Goal: Task Accomplishment & Management: Complete application form

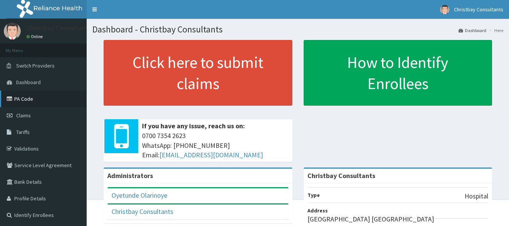
click at [33, 99] on link "PA Code" at bounding box center [43, 98] width 87 height 17
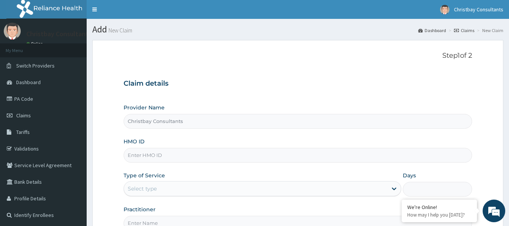
click at [182, 155] on input "HMO ID" at bounding box center [298, 155] width 349 height 15
paste input "TPW/10103/D"
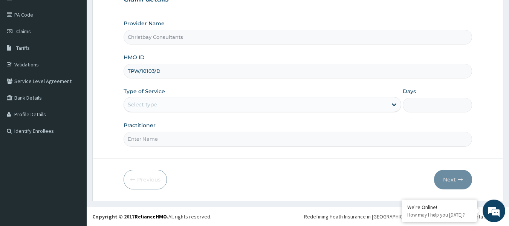
type input "TPW/10103/D"
click at [201, 104] on div "Select type" at bounding box center [256, 104] width 264 height 12
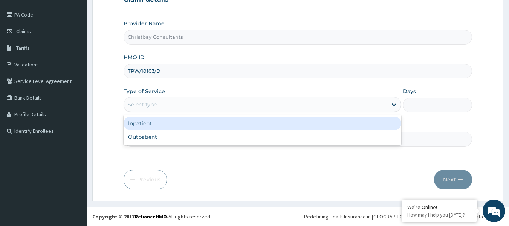
click at [208, 103] on div "Select type" at bounding box center [256, 104] width 264 height 12
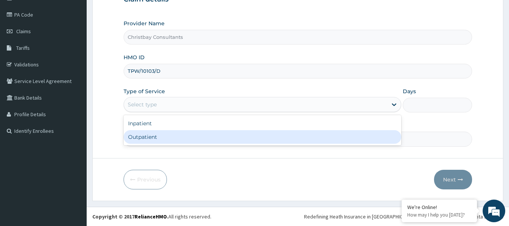
click at [182, 137] on div "Outpatient" at bounding box center [263, 137] width 278 height 14
type input "1"
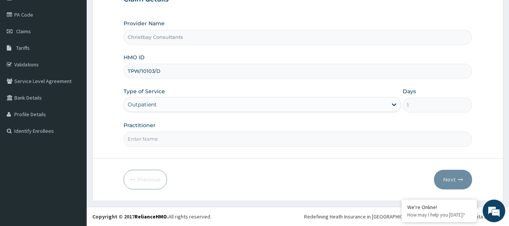
click at [182, 137] on input "Practitioner" at bounding box center [298, 139] width 349 height 15
type input "OLARINOYE OYETUNDE TIMOTH"
click at [446, 176] on button "Next" at bounding box center [453, 180] width 38 height 20
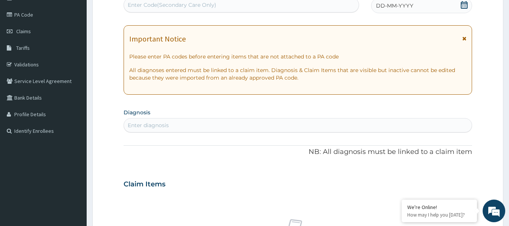
click at [385, 3] on span "DD-MM-YYYY" at bounding box center [394, 6] width 37 height 8
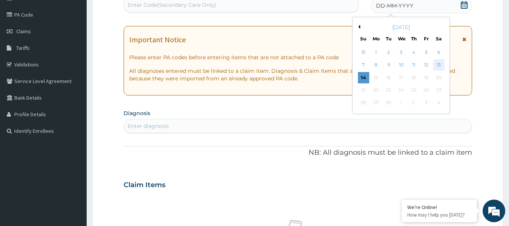
click at [438, 65] on div "13" at bounding box center [439, 65] width 11 height 11
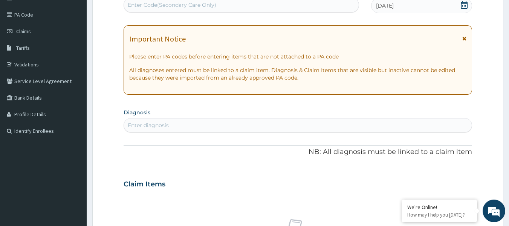
click at [260, 5] on div "Enter Code(Secondary Care Only)" at bounding box center [241, 5] width 235 height 12
paste input "PA/F8BFCF"
type input "PA/F8BFCF"
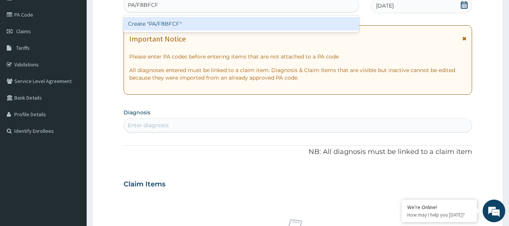
click at [238, 23] on div "Create "PA/F8BFCF"" at bounding box center [242, 24] width 236 height 14
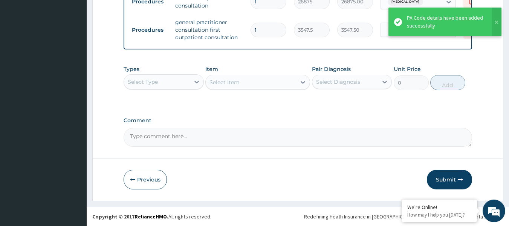
scroll to position [448, 0]
click at [447, 178] on button "Submit" at bounding box center [449, 180] width 45 height 20
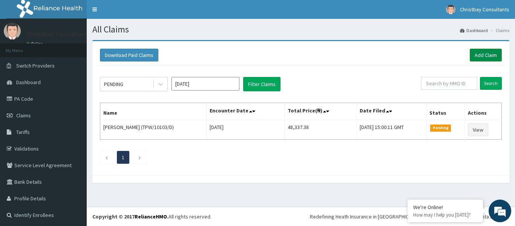
click at [475, 52] on link "Add Claim" at bounding box center [486, 55] width 32 height 13
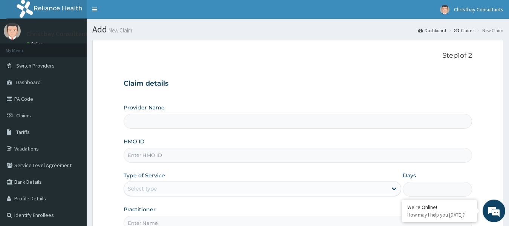
click at [203, 159] on input "HMO ID" at bounding box center [298, 155] width 349 height 15
paste input "WTW/10083/A"
type input "WTW/10083/A"
type input "Christbay Consultants"
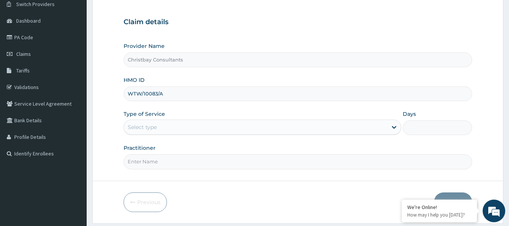
scroll to position [72, 0]
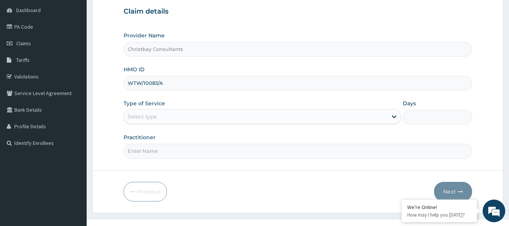
type input "WTW/10083/A"
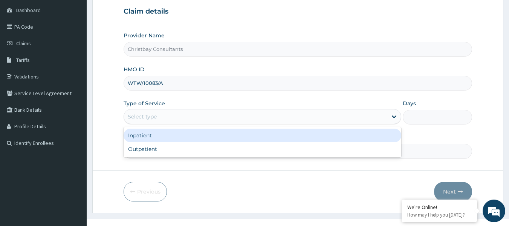
click at [192, 116] on div "Select type" at bounding box center [256, 116] width 264 height 12
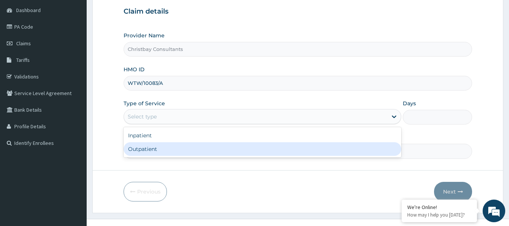
click at [177, 147] on div "Outpatient" at bounding box center [263, 149] width 278 height 14
type input "1"
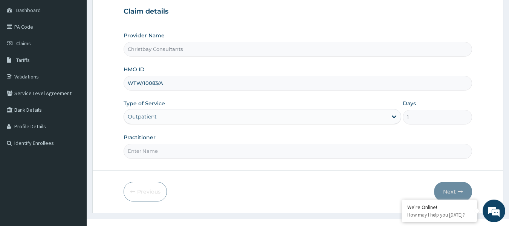
click at [177, 147] on input "Practitioner" at bounding box center [298, 151] width 349 height 15
type input "OLARINOYE OYETUNDE TIMOTH"
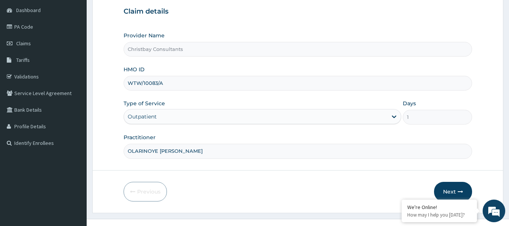
click at [458, 181] on form "Step 1 of 2 Claim details Provider Name Christbay Consultants HMO ID WTW/10083/…" at bounding box center [297, 90] width 411 height 245
click at [460, 190] on icon "button" at bounding box center [460, 191] width 5 height 5
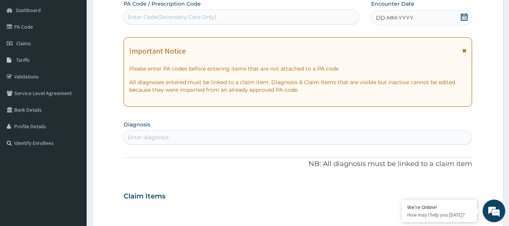
click at [401, 20] on span "DD-MM-YYYY" at bounding box center [394, 18] width 37 height 8
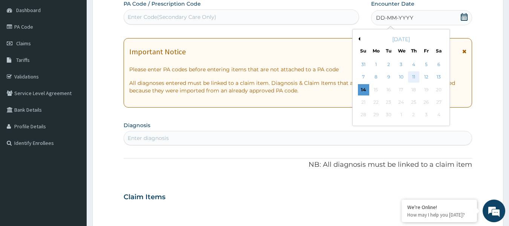
click at [414, 76] on div "11" at bounding box center [413, 77] width 11 height 11
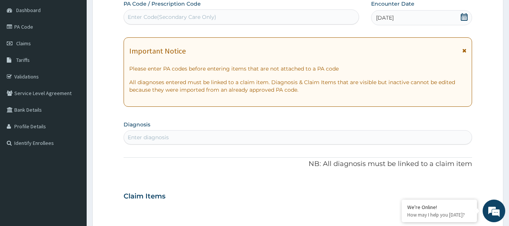
click at [244, 18] on div "Enter Code(Secondary Care Only)" at bounding box center [241, 17] width 235 height 12
paste input "PA/998290"
type input "PA/998290"
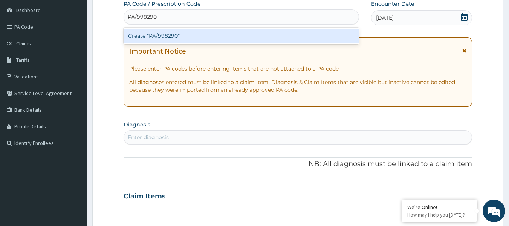
click at [234, 35] on div "Create "PA/998290"" at bounding box center [242, 36] width 236 height 14
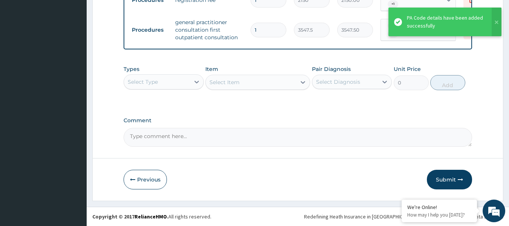
scroll to position [448, 0]
click at [444, 179] on button "Submit" at bounding box center [449, 180] width 45 height 20
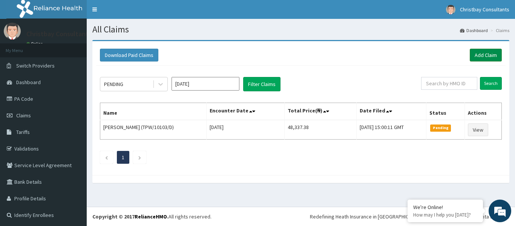
click at [484, 53] on link "Add Claim" at bounding box center [486, 55] width 32 height 13
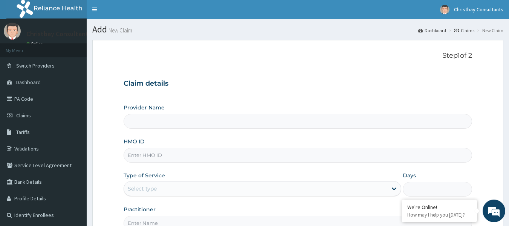
click at [195, 153] on input "HMO ID" at bounding box center [298, 155] width 349 height 15
type input "Christbay Consultants"
paste input "GDC/10011/A"
type input "GDC/10011/A"
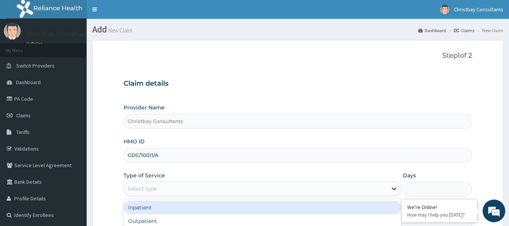
click at [182, 193] on div "Select type" at bounding box center [256, 188] width 264 height 12
click at [170, 207] on div "Inpatient" at bounding box center [263, 208] width 278 height 14
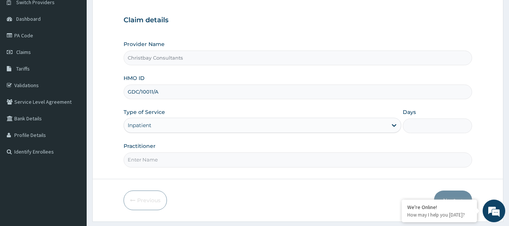
click at [225, 156] on input "Practitioner" at bounding box center [298, 159] width 349 height 15
type input "OLARINOYE [PERSON_NAME]"
click at [421, 129] on input "Days" at bounding box center [437, 125] width 69 height 15
type input "3"
click at [447, 193] on button "Next" at bounding box center [453, 200] width 38 height 20
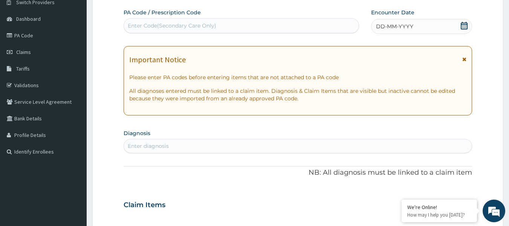
click at [198, 24] on div "Enter Code(Secondary Care Only)" at bounding box center [172, 26] width 89 height 8
paste input "PA/93ED7C"
type input "PA/93ED7C"
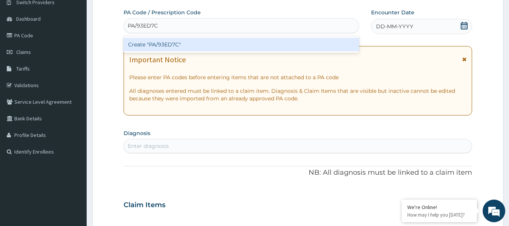
click at [201, 43] on div "Create "PA/93ED7C"" at bounding box center [242, 45] width 236 height 14
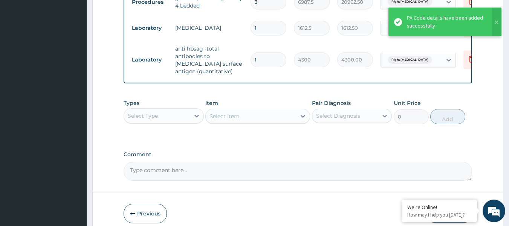
scroll to position [585, 0]
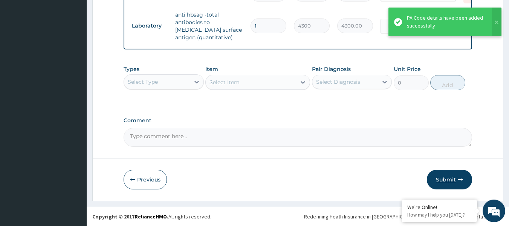
click at [444, 181] on button "Submit" at bounding box center [449, 180] width 45 height 20
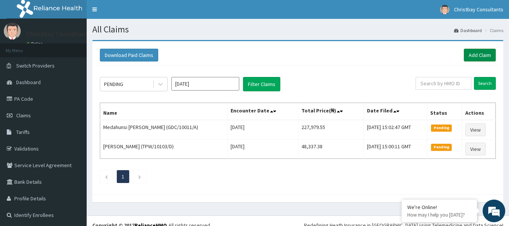
click at [479, 56] on link "Add Claim" at bounding box center [480, 55] width 32 height 13
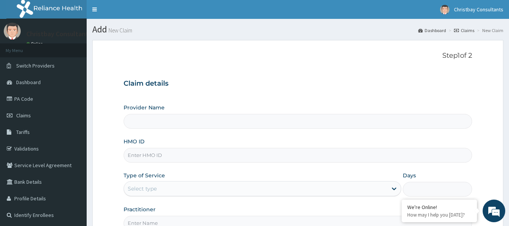
click at [229, 159] on input "HMO ID" at bounding box center [298, 155] width 349 height 15
type input "Christbay Consultants"
paste input "RGI/10069/E"
type input "RGI/10069/E"
click at [224, 187] on div "Select type" at bounding box center [256, 188] width 264 height 12
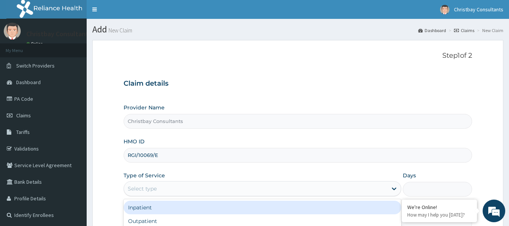
click at [203, 205] on div "Inpatient" at bounding box center [263, 208] width 278 height 14
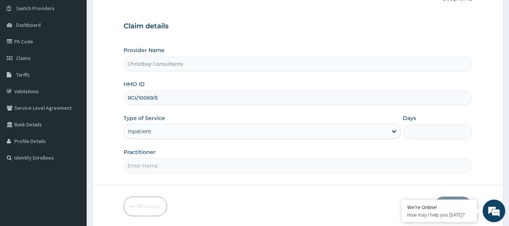
scroll to position [62, 0]
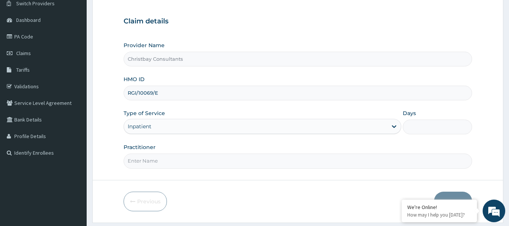
click at [422, 128] on input "Days" at bounding box center [437, 127] width 69 height 15
type input "2"
click at [360, 159] on input "Practitioner" at bounding box center [298, 160] width 349 height 15
type input "OLARINOYE OYETUNDE TIMOTH"
click at [445, 195] on button "Next" at bounding box center [453, 202] width 38 height 20
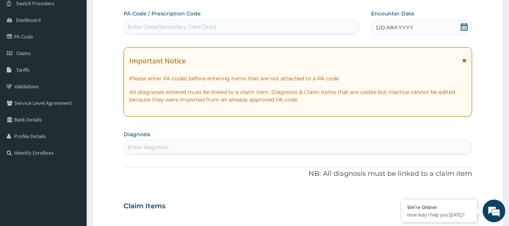
click at [424, 26] on div "DD-MM-YYYY" at bounding box center [421, 27] width 101 height 15
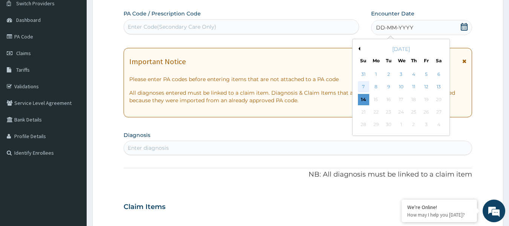
click at [364, 88] on div "7" at bounding box center [363, 86] width 11 height 11
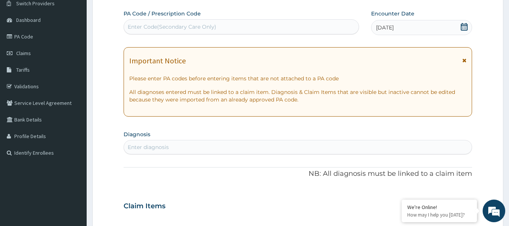
click at [271, 28] on div "Enter Code(Secondary Care Only)" at bounding box center [241, 27] width 235 height 12
paste input "PA/E0229D"
type input "PA/E0229D"
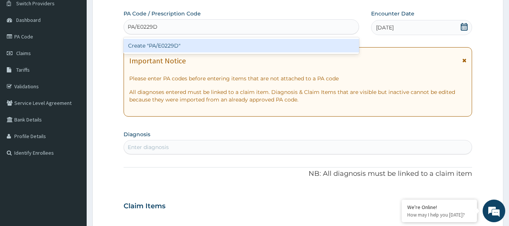
click at [262, 44] on div "Create "PA/E0229D"" at bounding box center [242, 46] width 236 height 14
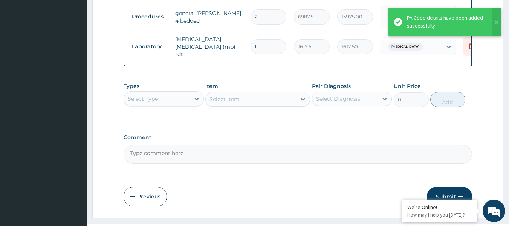
scroll to position [585, 0]
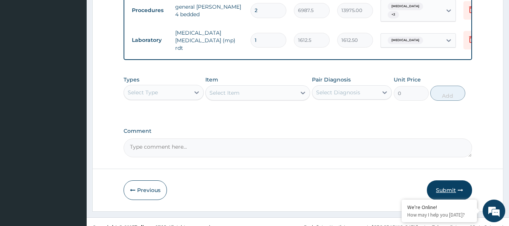
click at [448, 180] on button "Submit" at bounding box center [449, 190] width 45 height 20
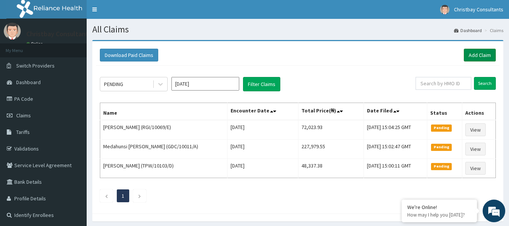
click at [481, 55] on link "Add Claim" at bounding box center [480, 55] width 32 height 13
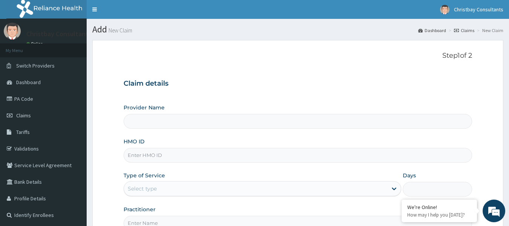
click at [154, 156] on input "HMO ID" at bounding box center [298, 155] width 349 height 15
paste input "ARZ/10058/C"
type input "ARZ/10058/C"
type input "Christbay Consultants"
type input "ARZ/10058/C"
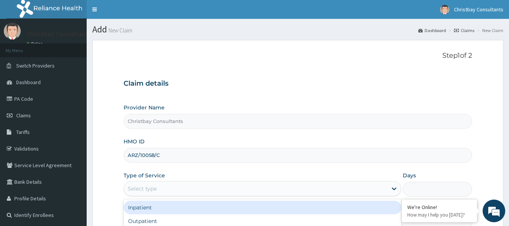
click at [170, 190] on div "Select type" at bounding box center [256, 188] width 264 height 12
click at [194, 184] on div "Select type" at bounding box center [256, 188] width 264 height 12
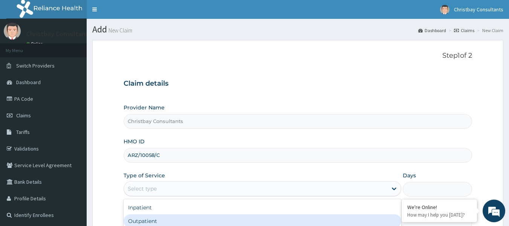
click at [175, 221] on div "Outpatient" at bounding box center [263, 221] width 278 height 14
type input "1"
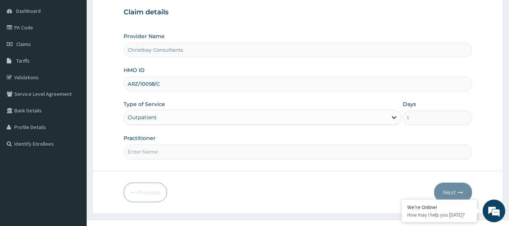
scroll to position [72, 0]
click at [241, 153] on input "Practitioner" at bounding box center [298, 151] width 349 height 15
type input "OLARINOYE [PERSON_NAME]"
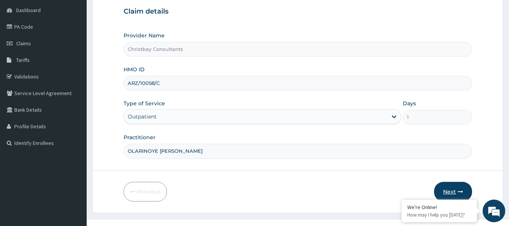
click at [453, 190] on button "Next" at bounding box center [453, 192] width 38 height 20
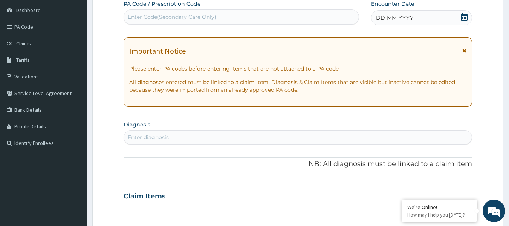
click at [395, 18] on span "DD-MM-YYYY" at bounding box center [394, 18] width 37 height 8
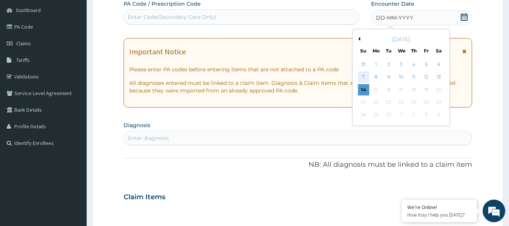
click at [365, 75] on div "7" at bounding box center [363, 77] width 11 height 11
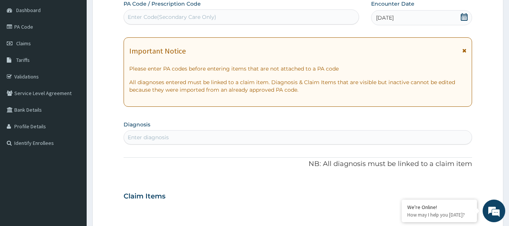
click at [205, 16] on div "Enter Code(Secondary Care Only)" at bounding box center [172, 17] width 89 height 8
paste input "PA/0ABC8A"
type input "PA/0ABC8A"
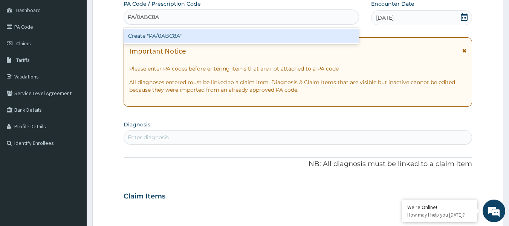
click at [204, 36] on div "Create "PA/0ABC8A"" at bounding box center [242, 36] width 236 height 14
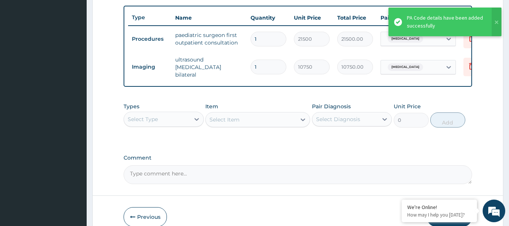
scroll to position [314, 0]
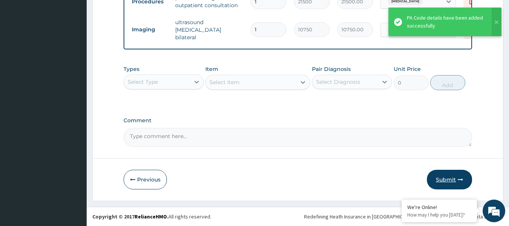
click at [449, 178] on button "Submit" at bounding box center [449, 180] width 45 height 20
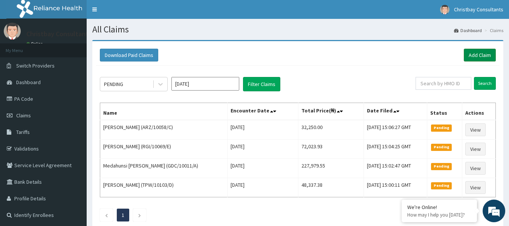
click at [478, 53] on link "Add Claim" at bounding box center [480, 55] width 32 height 13
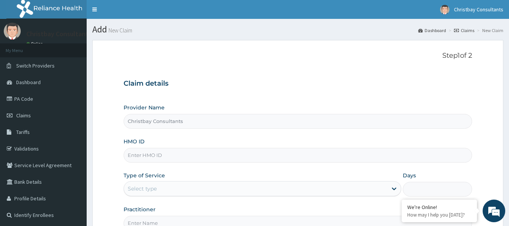
type input "Christbay Consultants"
type input "TPW/10103/D"
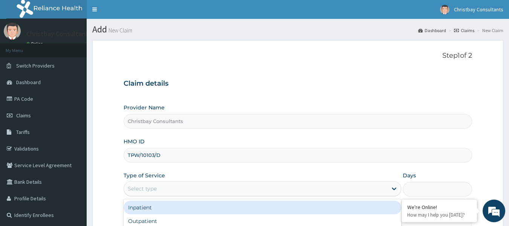
click at [201, 192] on div "Select type" at bounding box center [256, 188] width 264 height 12
click at [189, 204] on div "Inpatient" at bounding box center [263, 208] width 278 height 14
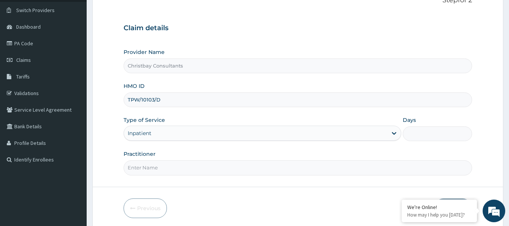
scroll to position [84, 0]
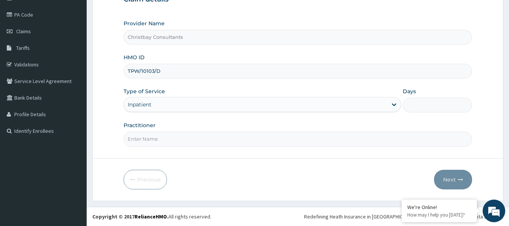
click at [431, 103] on input "Days" at bounding box center [437, 105] width 69 height 15
type input "2"
click at [389, 139] on input "Practitioner" at bounding box center [298, 139] width 349 height 15
type input "OLARINOYE OYETUNDE TIMOTH"
click at [450, 177] on button "Next" at bounding box center [453, 180] width 38 height 20
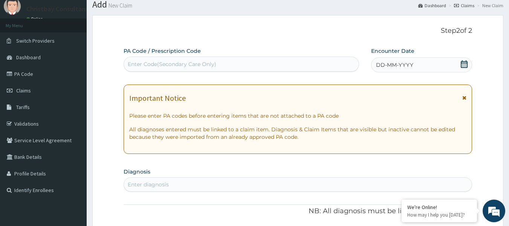
scroll to position [22, 0]
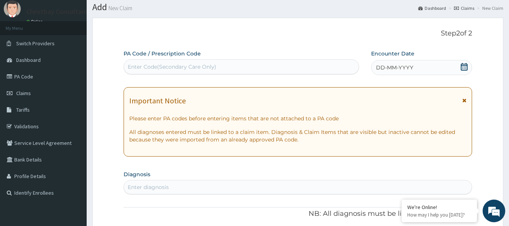
click at [464, 63] on icon at bounding box center [465, 67] width 8 height 8
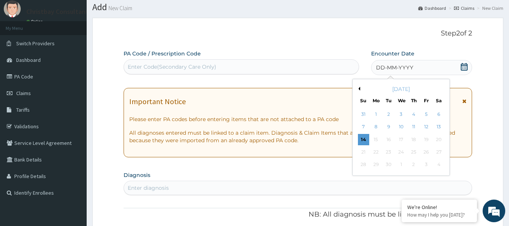
click at [360, 86] on div "September 2025" at bounding box center [401, 89] width 91 height 8
click at [360, 88] on button "Previous Month" at bounding box center [359, 89] width 4 height 4
click at [438, 166] on div "30" at bounding box center [439, 164] width 11 height 11
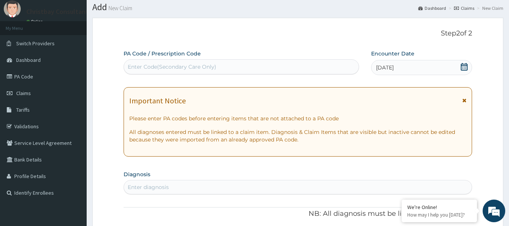
click at [250, 64] on div "Enter Code(Secondary Care Only)" at bounding box center [241, 67] width 235 height 12
paste input "TPW/10103/D"
type input "TPW/10103/D"
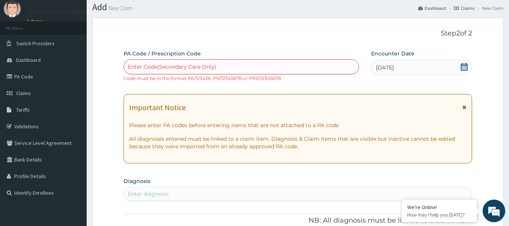
click at [201, 63] on div "Enter Code(Secondary Care Only)" at bounding box center [241, 67] width 235 height 12
paste input "PA/DC74CB"
type input "PA/DC74CB"
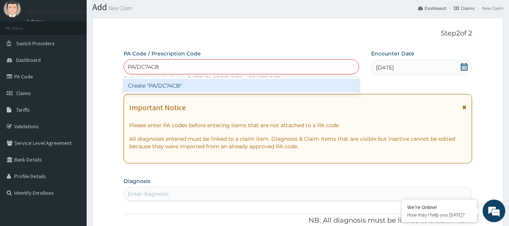
click at [201, 89] on div "Create "PA/DC74CB"" at bounding box center [242, 86] width 236 height 14
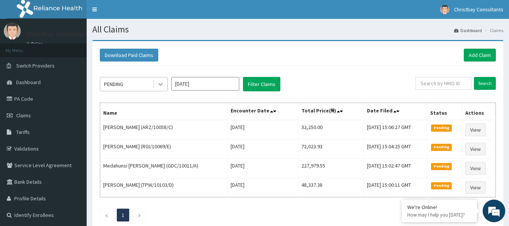
click at [162, 83] on icon at bounding box center [161, 84] width 8 height 8
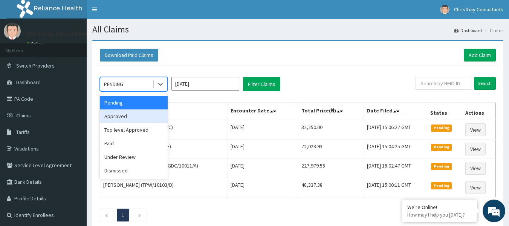
click at [139, 117] on div "Approved" at bounding box center [134, 116] width 68 height 14
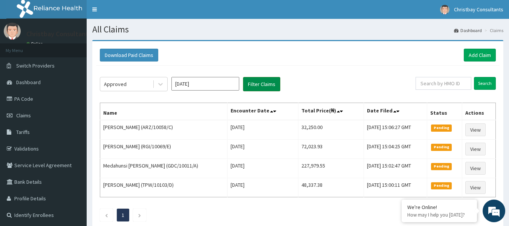
click at [260, 84] on button "Filter Claims" at bounding box center [261, 84] width 37 height 14
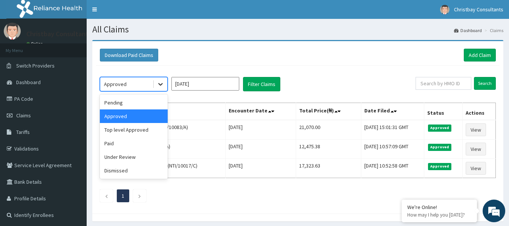
click at [158, 85] on icon at bounding box center [161, 84] width 8 height 8
click at [140, 128] on div "Top level Approved" at bounding box center [134, 130] width 68 height 14
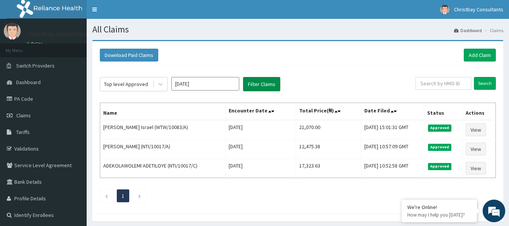
click at [257, 81] on button "Filter Claims" at bounding box center [261, 84] width 37 height 14
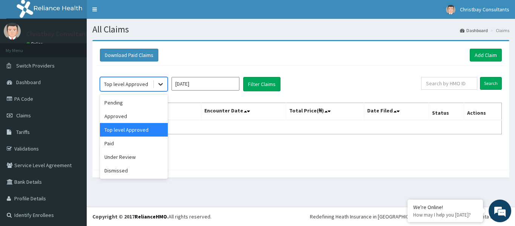
click at [162, 84] on icon at bounding box center [160, 84] width 5 height 3
click at [136, 147] on div "Paid" at bounding box center [134, 143] width 68 height 14
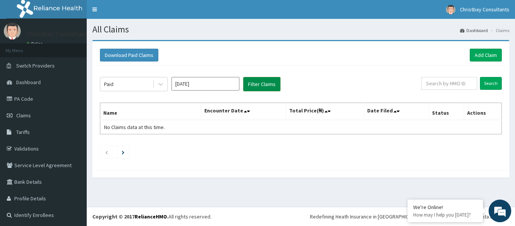
click at [265, 83] on button "Filter Claims" at bounding box center [261, 84] width 37 height 14
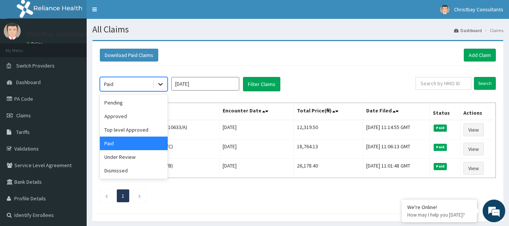
click at [162, 84] on icon at bounding box center [160, 84] width 5 height 3
click at [150, 100] on div "Pending" at bounding box center [134, 103] width 68 height 14
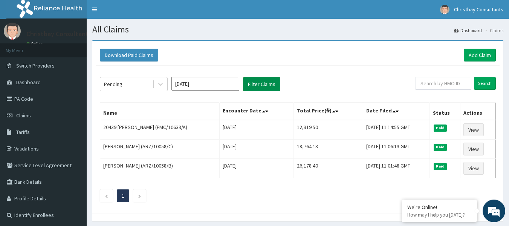
click at [260, 83] on button "Filter Claims" at bounding box center [261, 84] width 37 height 14
